Goal: Information Seeking & Learning: Find specific fact

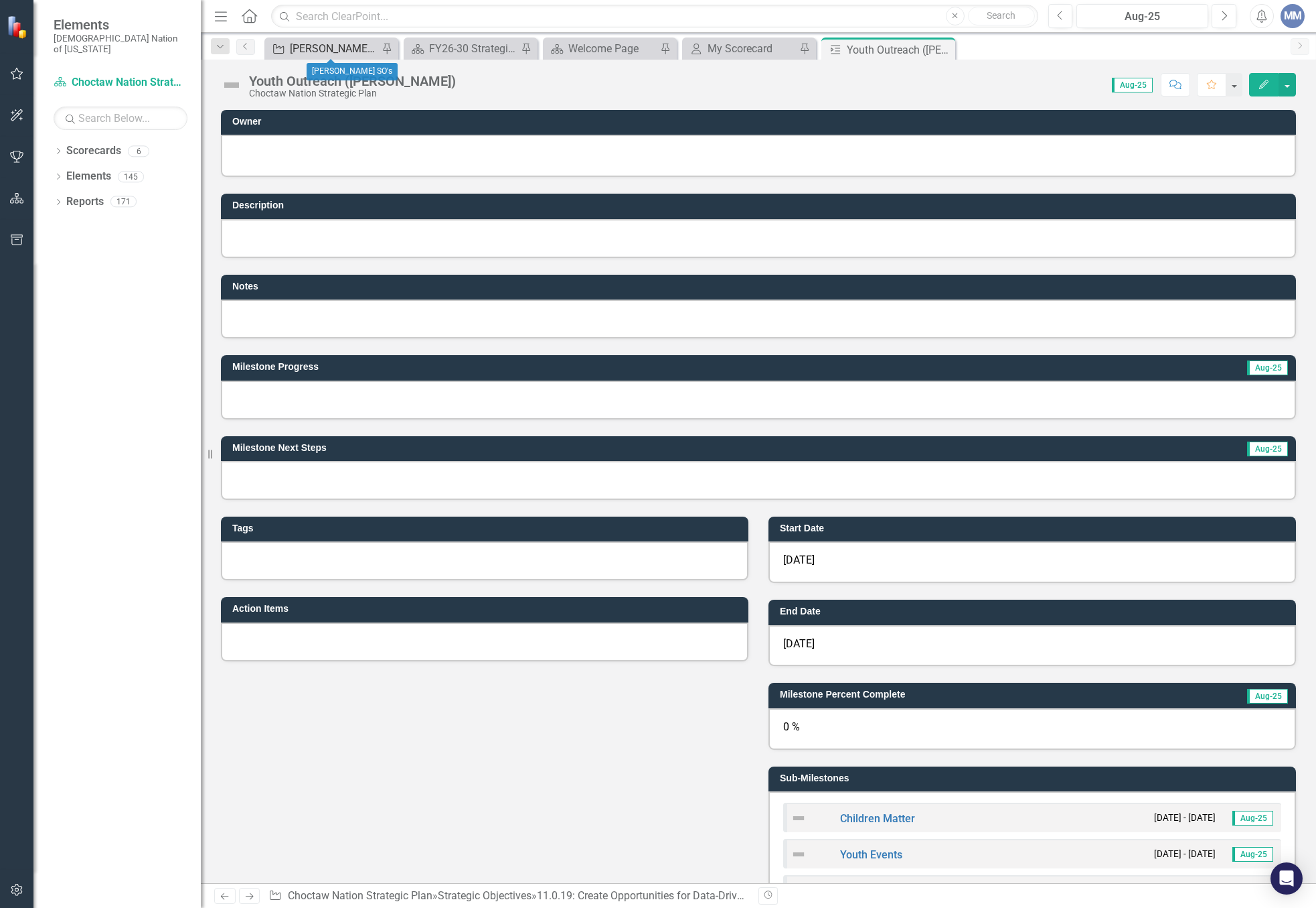
click at [332, 53] on div "[PERSON_NAME] SO's" at bounding box center [334, 48] width 88 height 17
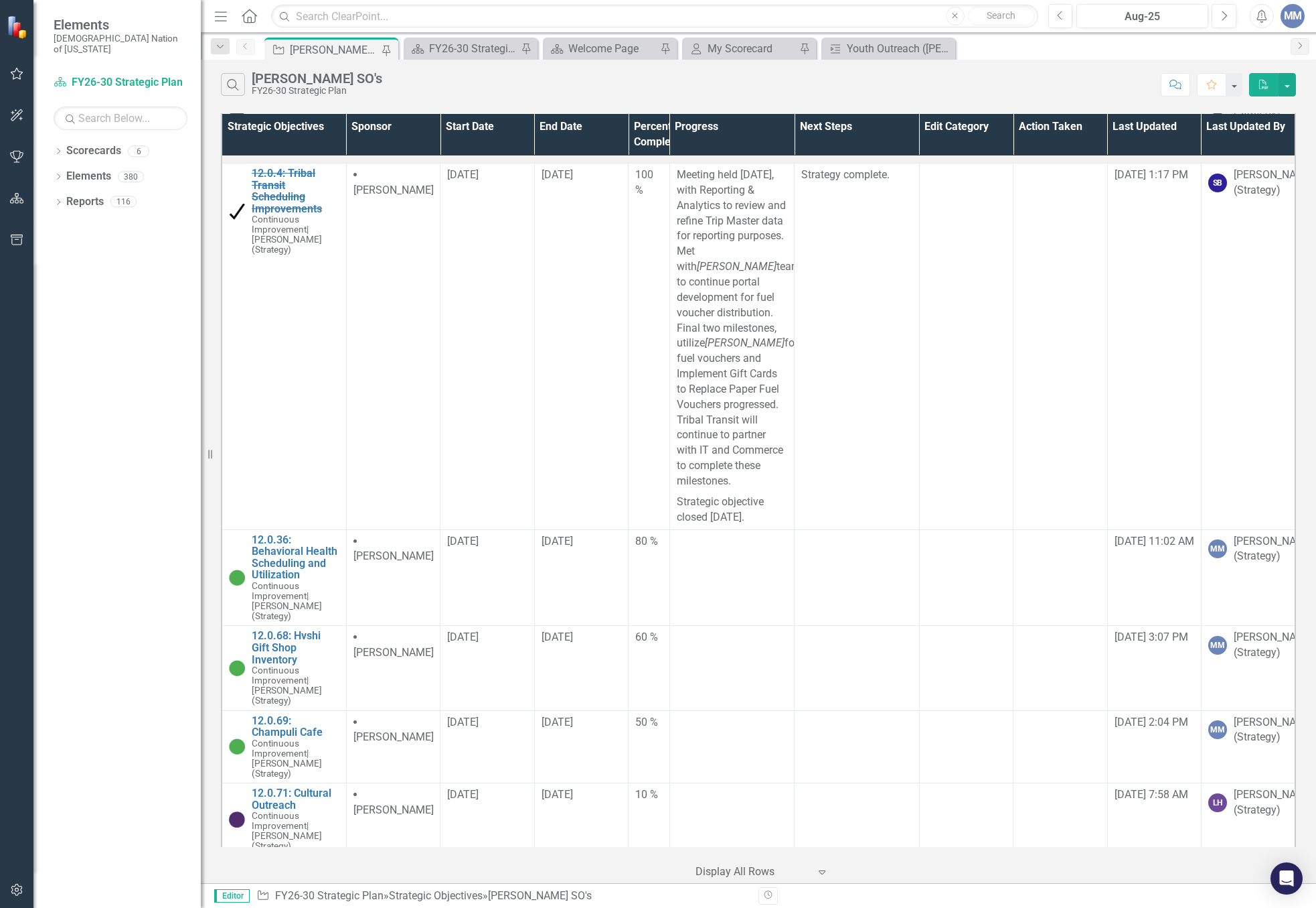
scroll to position [736, 0]
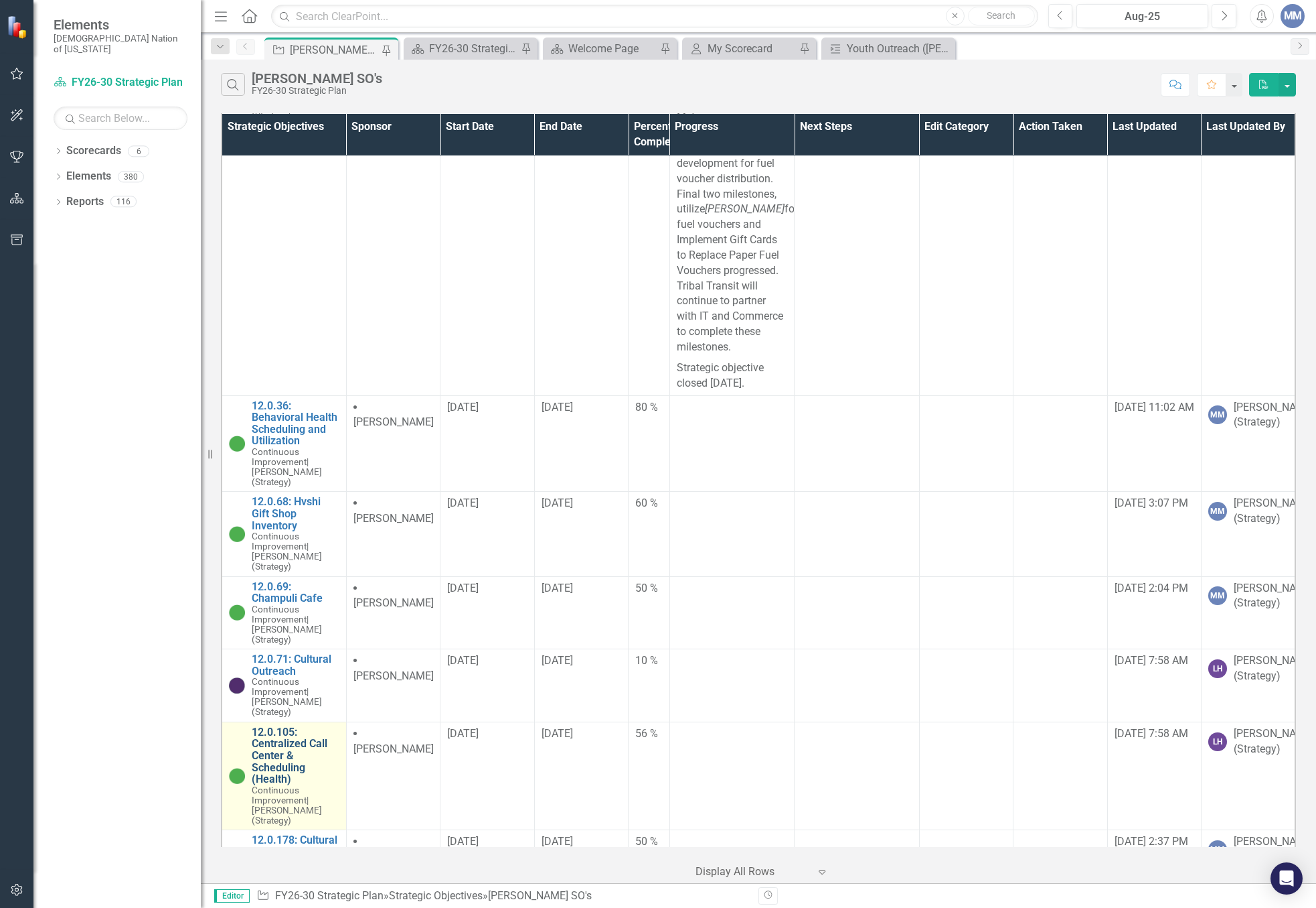
click at [289, 728] on link "12.0.105: Centralized Call Center & Scheduling (Health)" at bounding box center [295, 755] width 87 height 59
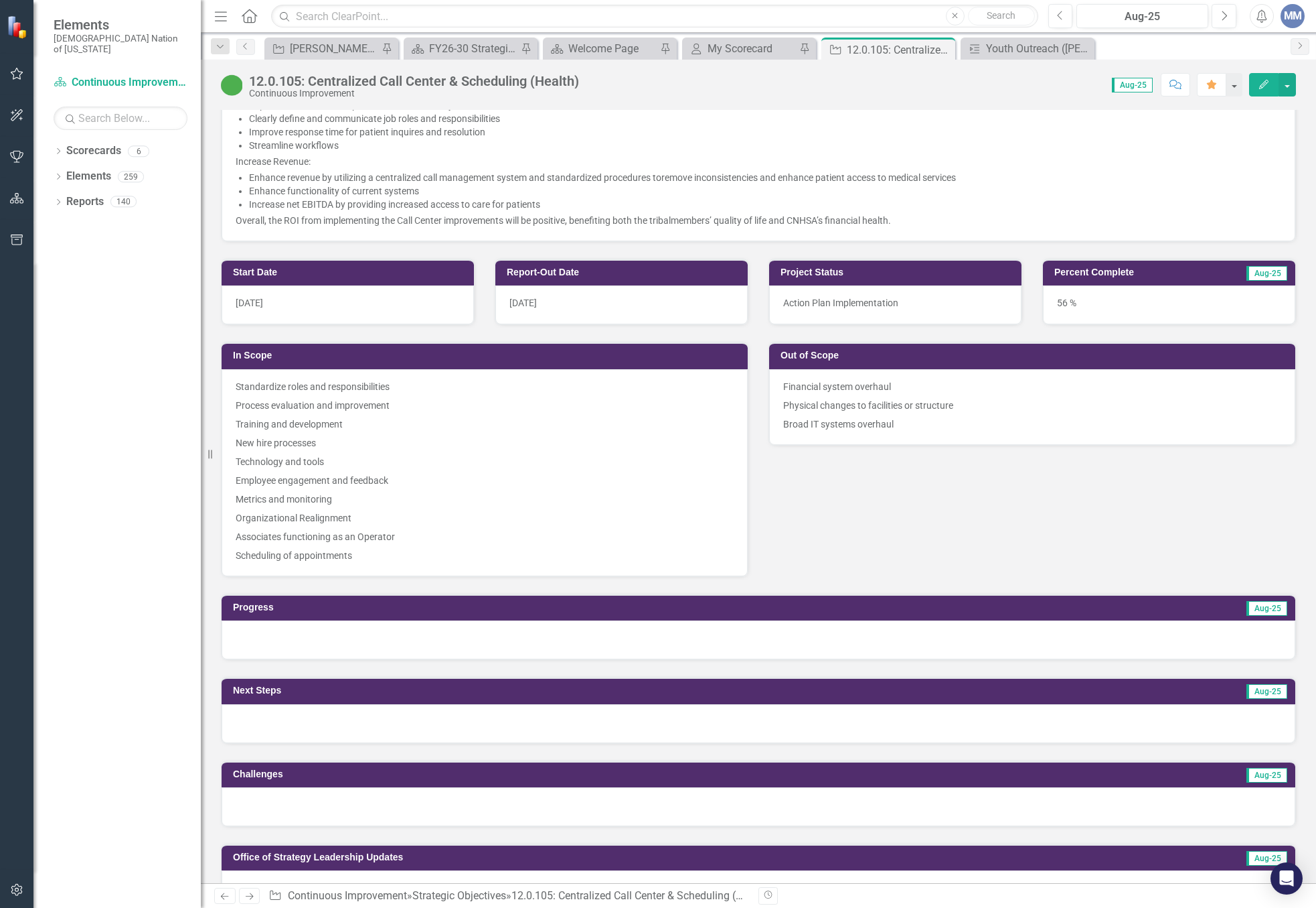
scroll to position [536, 0]
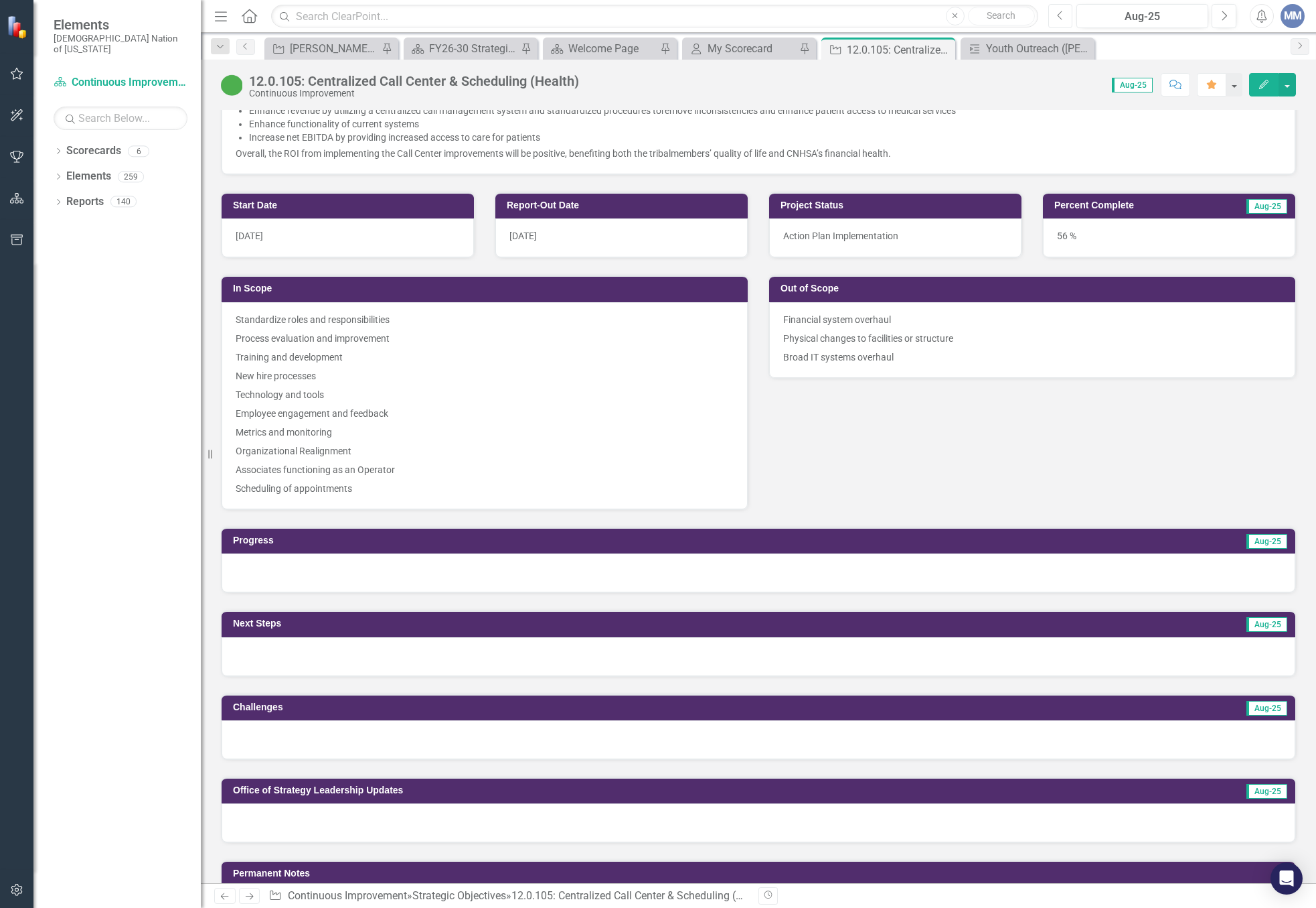
click at [1065, 20] on button "Previous" at bounding box center [1060, 16] width 25 height 24
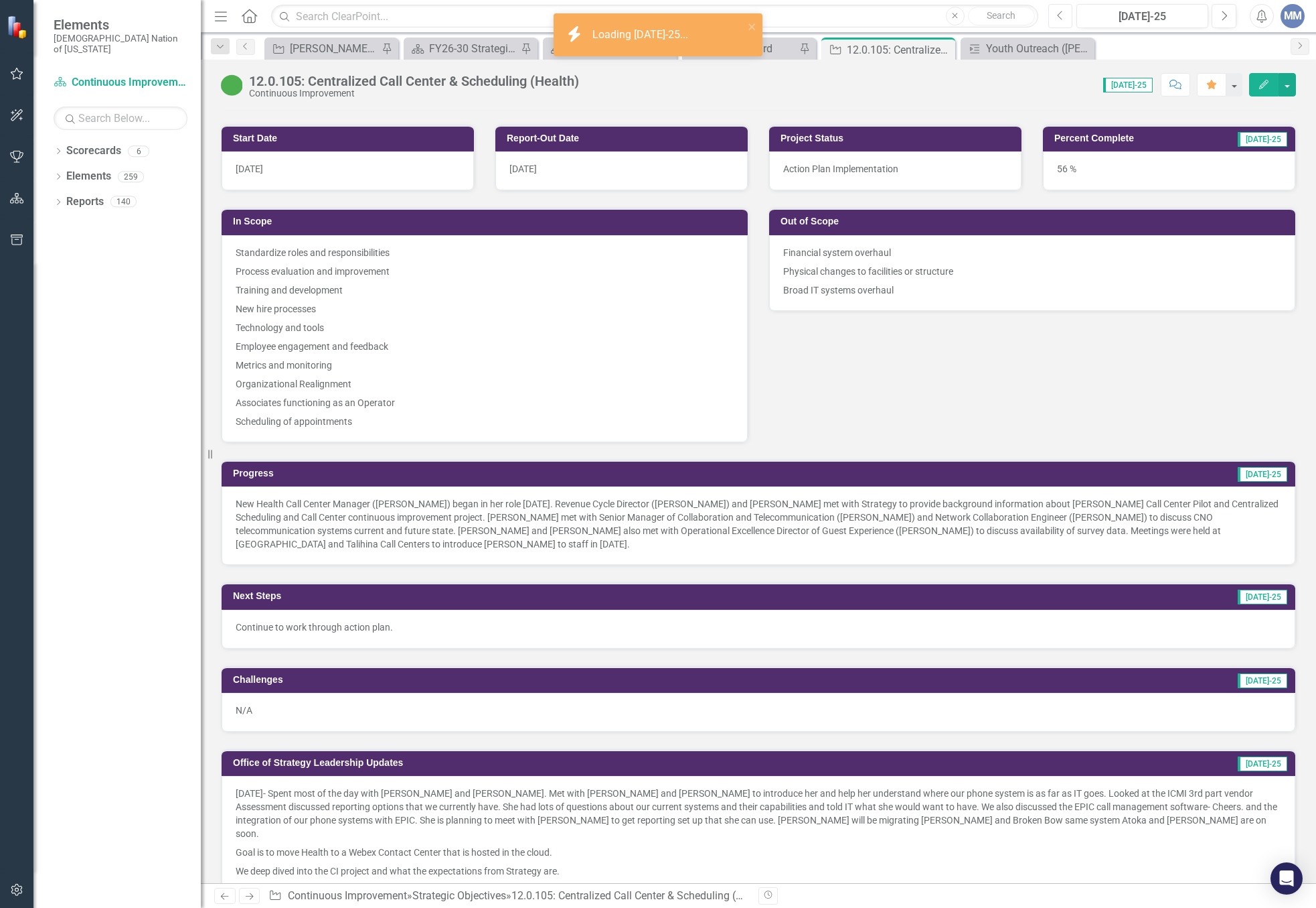
scroll to position [670, 0]
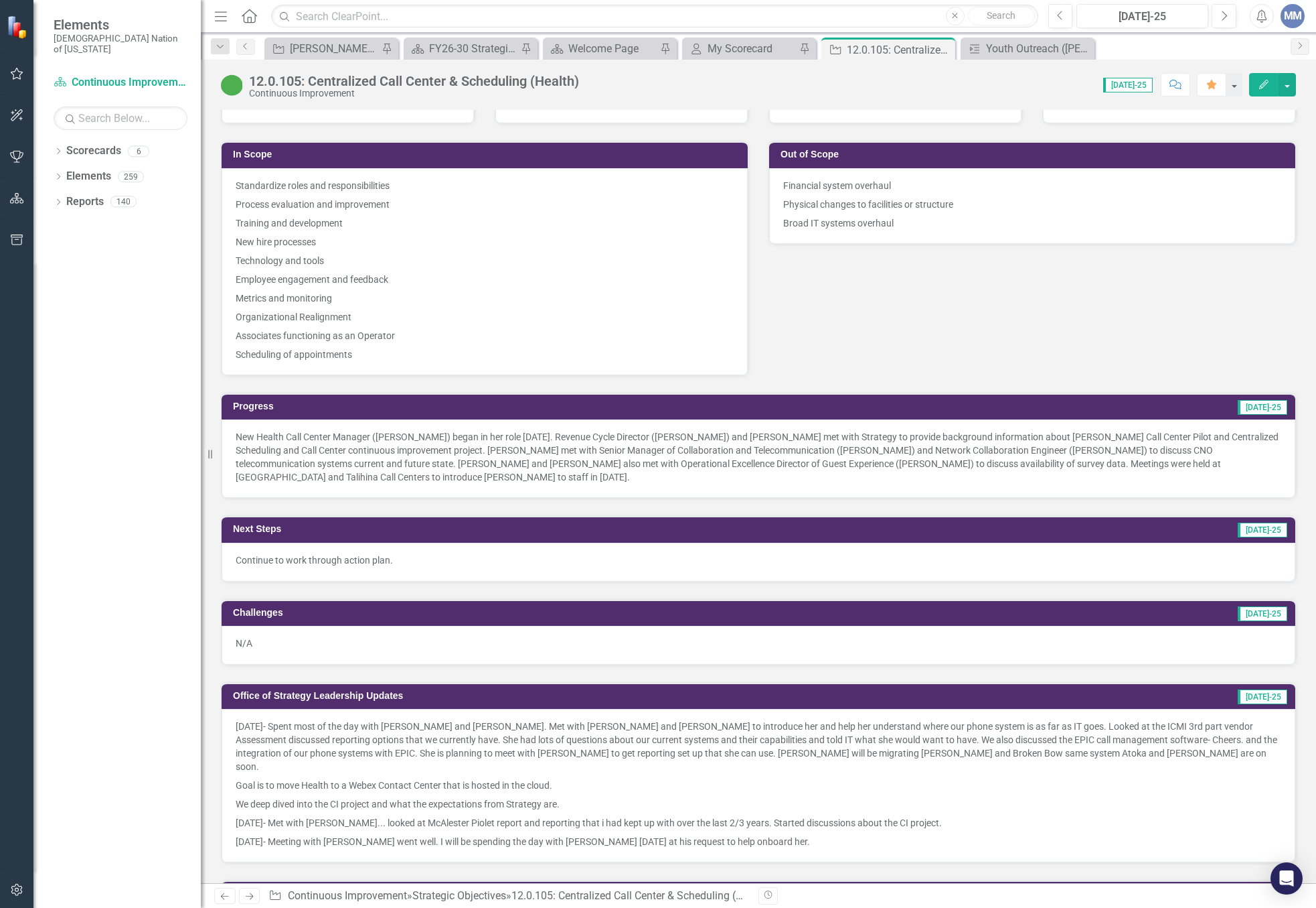
click at [433, 476] on div "New Health Call Center Manager ([PERSON_NAME]) began in her role [DATE]. Revenu…" at bounding box center [758, 459] width 1074 height 78
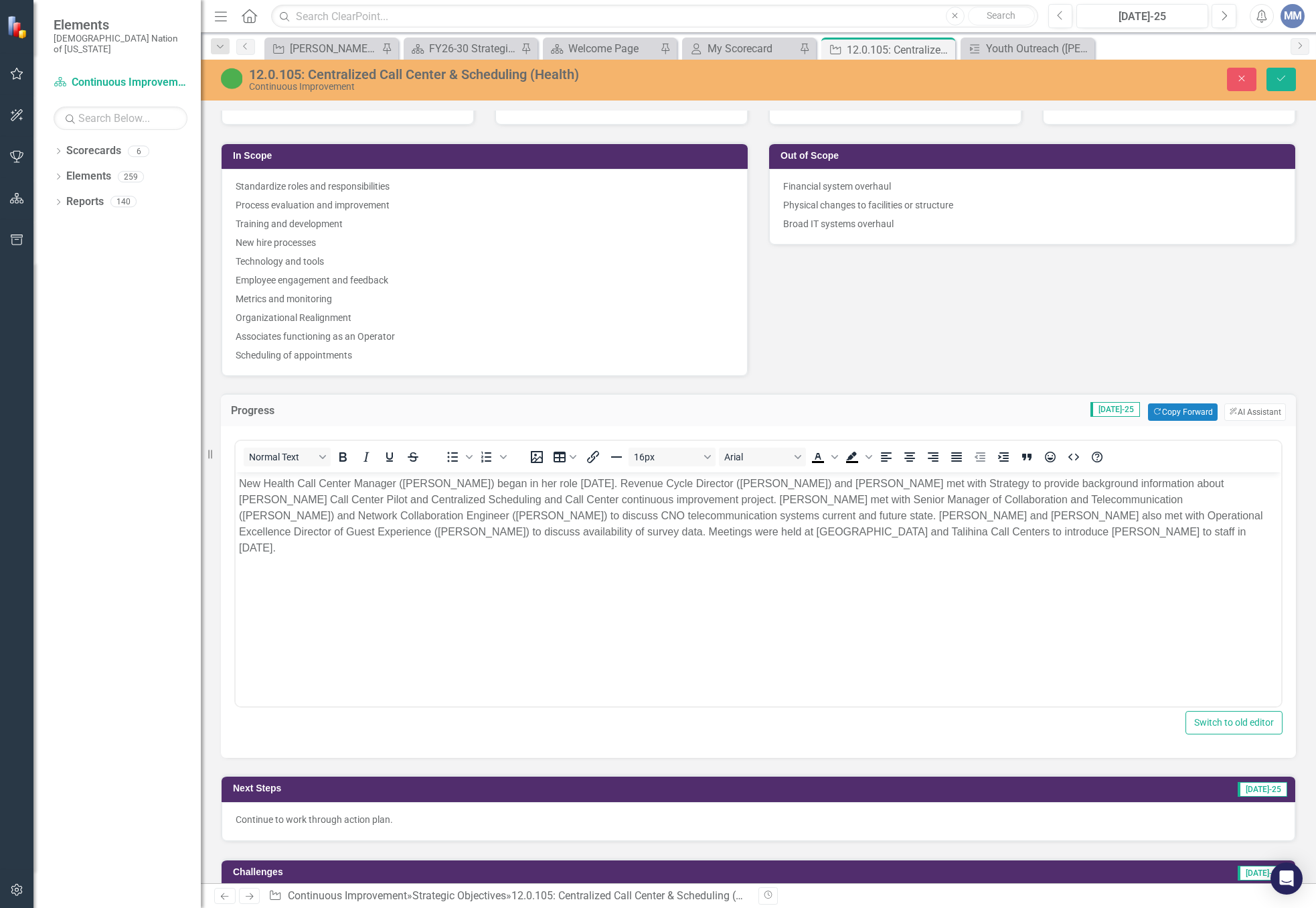
scroll to position [0, 0]
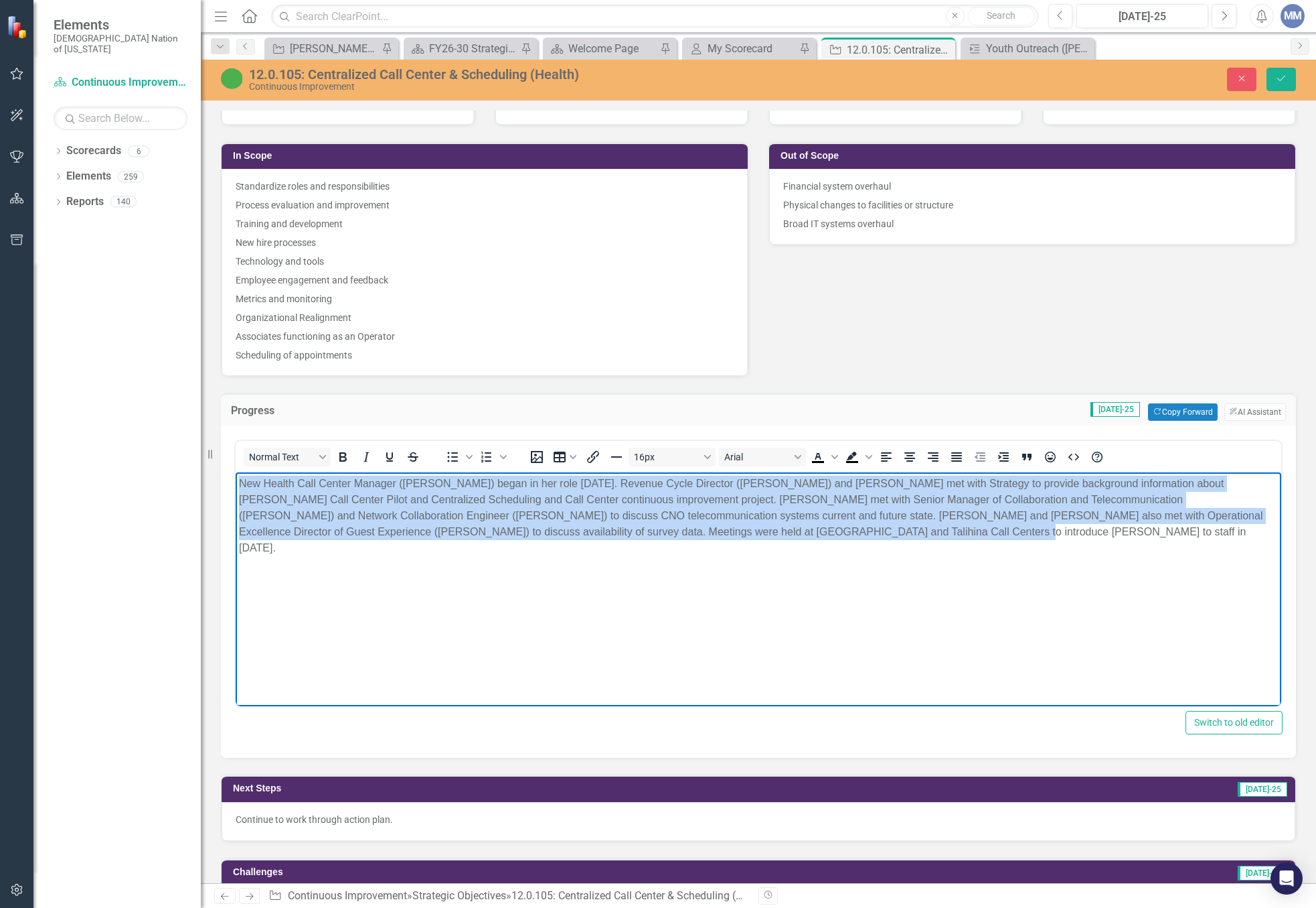
drag, startPoint x: 751, startPoint y: 529, endPoint x: 434, endPoint y: 956, distance: 531.8
click at [236, 478] on html "New Health Call Center Manager ([PERSON_NAME]) began in her role [DATE]. Revenu…" at bounding box center [759, 572] width 1046 height 201
copy p "New Health Call Center Manager ([PERSON_NAME]) began in her role [DATE]. Revenu…"
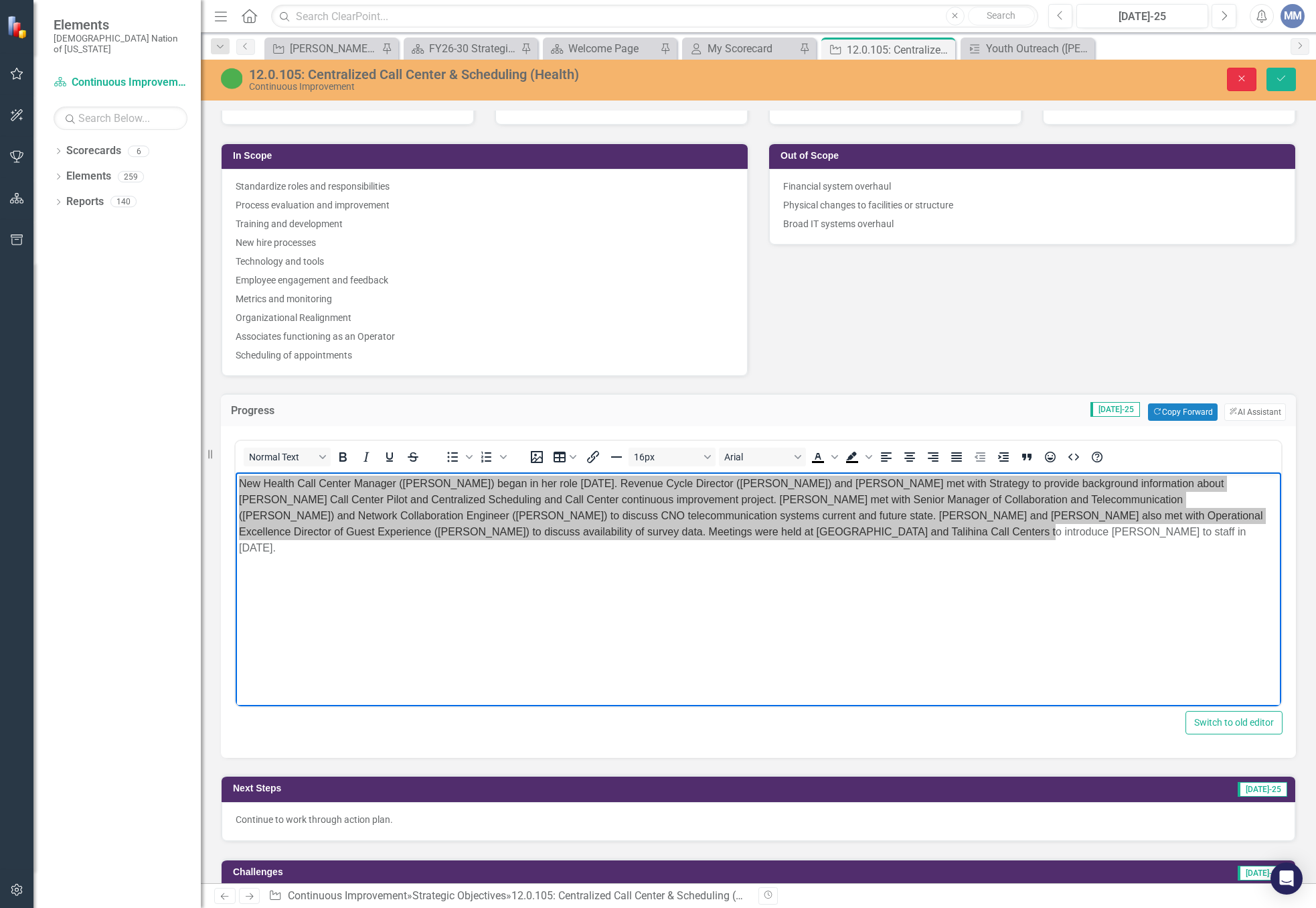
click at [1255, 88] on button "Close" at bounding box center [1242, 80] width 30 height 24
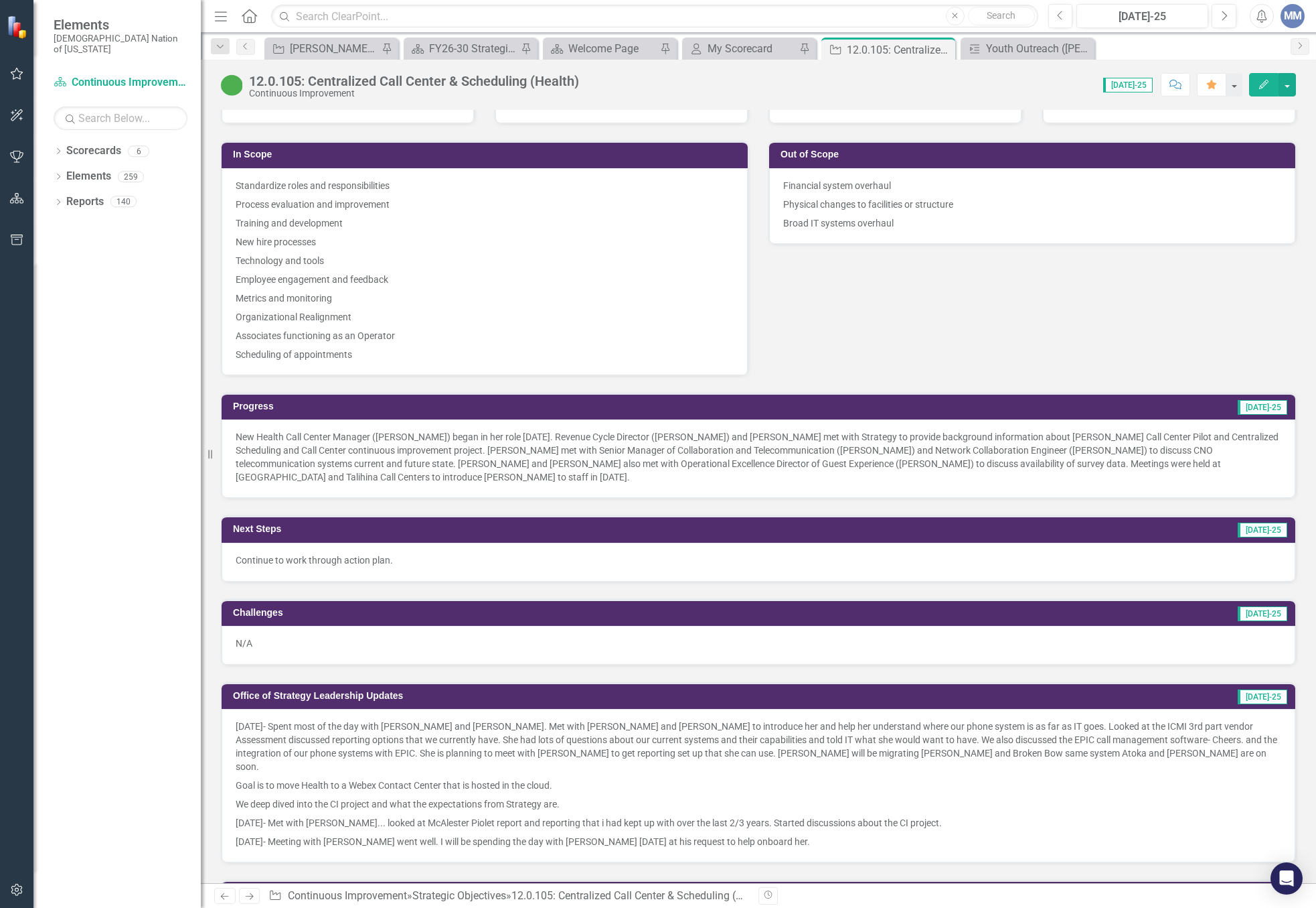
scroll to position [871, 0]
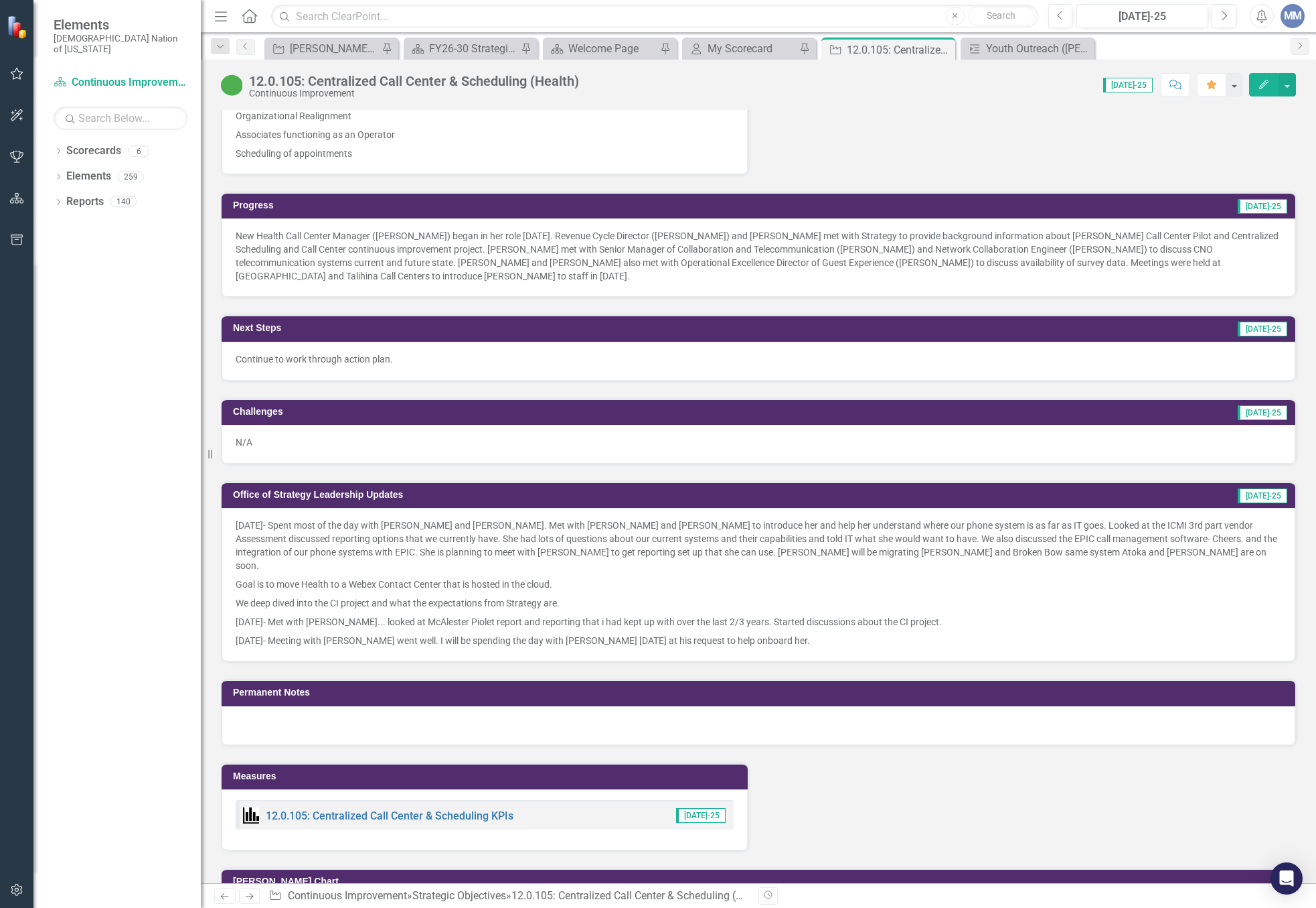
click at [792, 127] on div "Start Date [DATE] Report-Out Date [DATE] In Scope Standardize roles and respons…" at bounding box center [758, 8] width 1095 height 335
